Goal: Task Accomplishment & Management: Complete application form

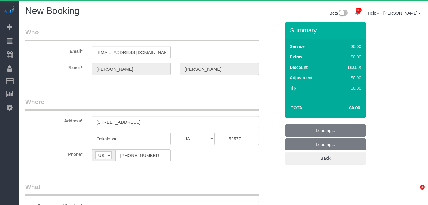
select select "IA"
select select "object:1544"
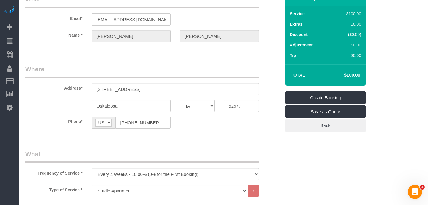
scroll to position [34, 0]
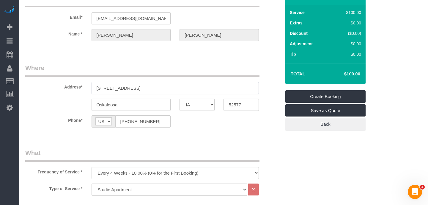
click at [106, 87] on input "[STREET_ADDRESS]" at bounding box center [175, 88] width 167 height 12
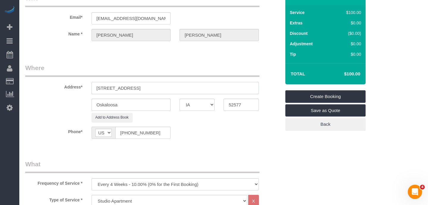
type input "[STREET_ADDRESS]"
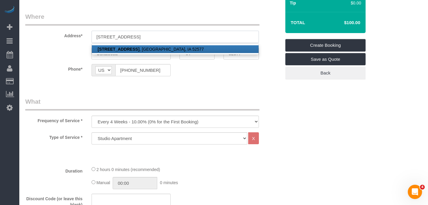
scroll to position [87, 0]
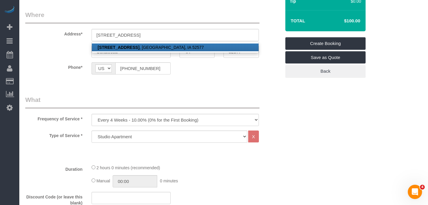
click at [146, 49] on link "[STREET_ADDRESS]" at bounding box center [175, 47] width 167 height 8
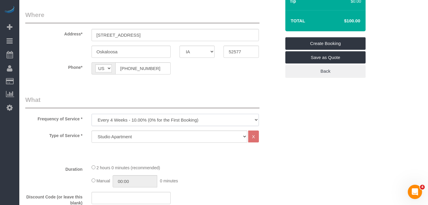
click at [187, 122] on select "Every 6 Weeks (0% for the First Booking) One Time Every 8 Weeks (0% for the Fir…" at bounding box center [175, 120] width 167 height 12
select select "object:1546"
click at [155, 139] on select "Studio Apartment 1 Bedroom Home 2 Bedroom Home 3 Bedroom Home 4 Bedroom Home 5 …" at bounding box center [170, 136] width 156 height 12
select select "15"
select select "1"
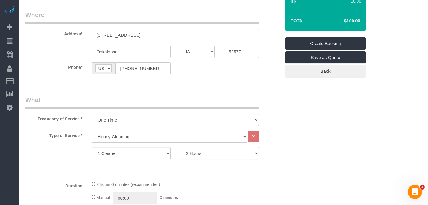
click at [190, 153] on select "2 Hours 3 Hours 4 Hours 5 Hours 6 Hours 7 Hours 8 Hours" at bounding box center [219, 153] width 79 height 12
select select "180"
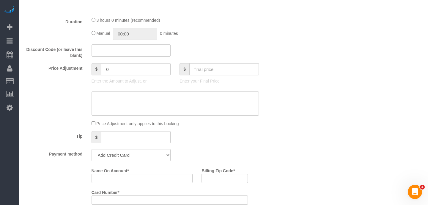
scroll to position [251, 0]
click at [120, 180] on input "Name On Account *" at bounding box center [142, 177] width 101 height 9
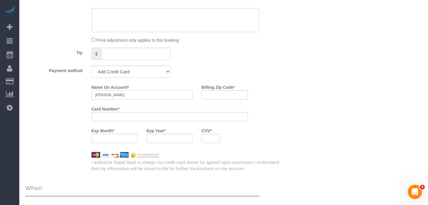
scroll to position [340, 0]
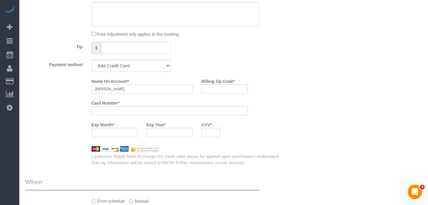
type input "Stacy Veldhuizen"
click at [227, 88] on input "Billing Zip Code *" at bounding box center [225, 88] width 46 height 9
type input "52577"
click at [160, 172] on div "Who Email* stacydereus@yahoo.com Name * Stacy Veldhuizen Where Address* 501 15t…" at bounding box center [153, 51] width 265 height 738
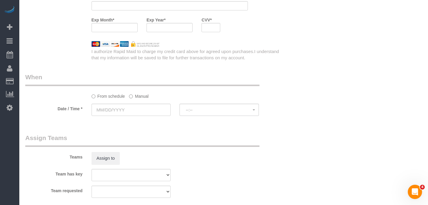
scroll to position [444, 0]
click at [114, 111] on input "text" at bounding box center [131, 110] width 79 height 12
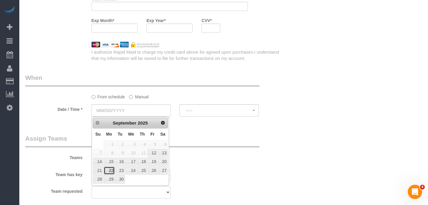
click at [109, 168] on link "22" at bounding box center [109, 170] width 11 height 8
type input "09/22/2025"
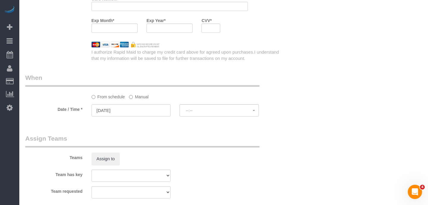
select select "spot1"
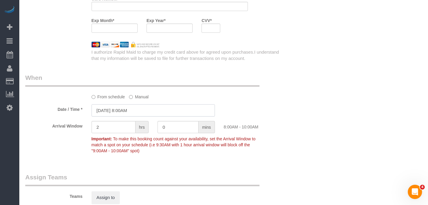
click at [131, 110] on input "09/22/2025 8:00AM" at bounding box center [153, 110] width 123 height 12
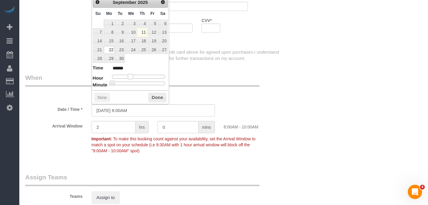
type input "09/22/2025 9:00AM"
type input "******"
type input "09/22/2025 10:00AM"
type input "*******"
drag, startPoint x: 129, startPoint y: 75, endPoint x: 134, endPoint y: 77, distance: 5.3
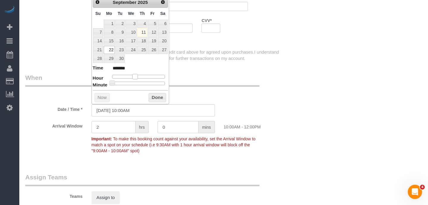
click at [134, 77] on span at bounding box center [134, 76] width 5 height 5
click at [154, 96] on button "Done" at bounding box center [158, 98] width 18 height 10
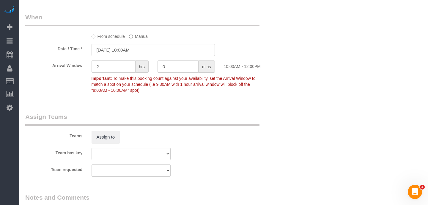
scroll to position [505, 0]
click at [107, 136] on button "Assign to" at bounding box center [106, 136] width 29 height 12
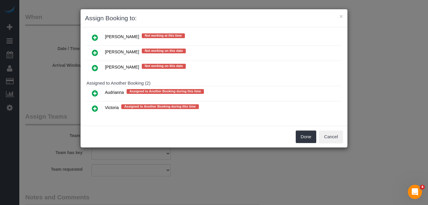
scroll to position [152, 0]
click at [94, 105] on icon at bounding box center [95, 108] width 6 height 7
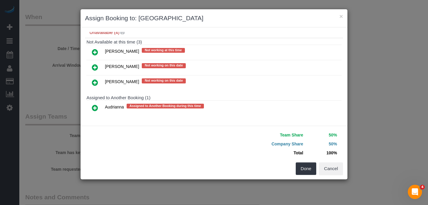
scroll to position [154, 0]
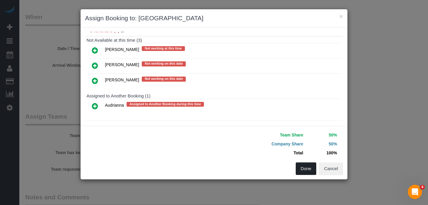
click at [311, 171] on button "Done" at bounding box center [306, 168] width 21 height 12
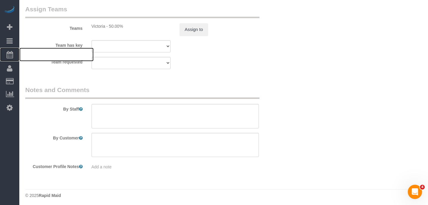
scroll to position [612, 0]
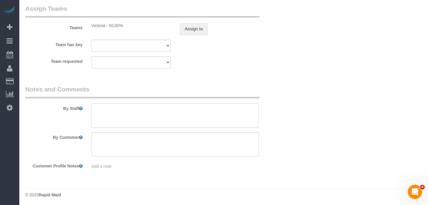
click at [155, 107] on textarea at bounding box center [175, 115] width 167 height 24
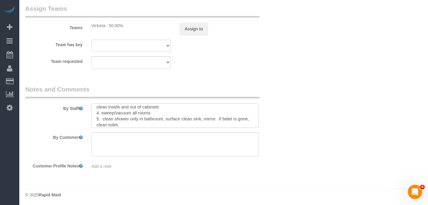
scroll to position [0, 0]
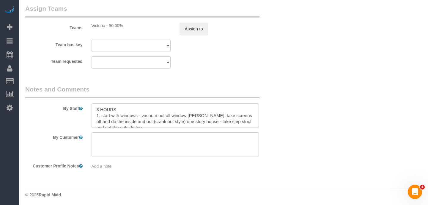
click at [126, 109] on textarea at bounding box center [175, 115] width 167 height 24
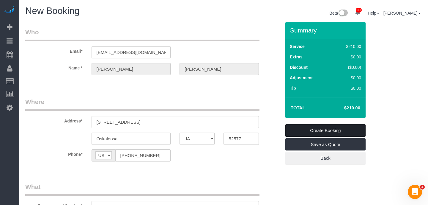
type textarea "3 HOURS - she will be there or leave door unlocked LOCK DOOR ON YOUR WAY OUT 1.…"
click at [324, 129] on link "Create Booking" at bounding box center [326, 130] width 80 height 12
